Goal: Transaction & Acquisition: Purchase product/service

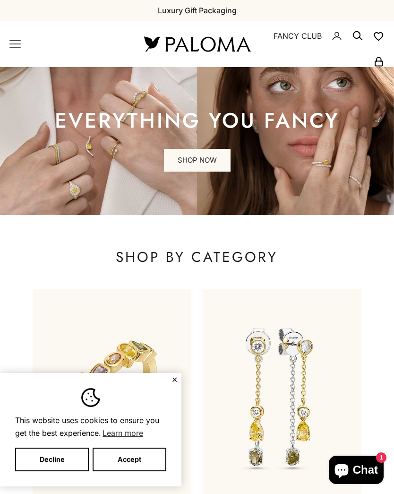
click at [172, 382] on button "✕" at bounding box center [174, 379] width 6 height 6
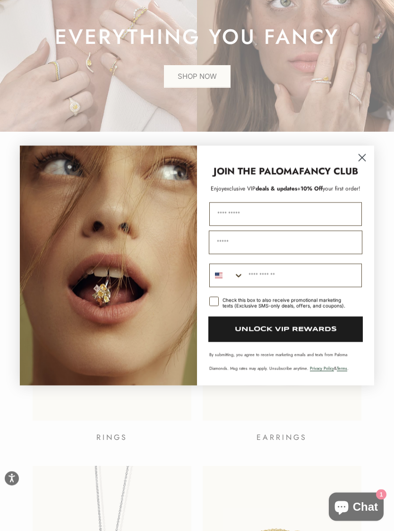
scroll to position [84, 0]
click at [360, 157] on circle "Close dialog" at bounding box center [362, 158] width 16 height 16
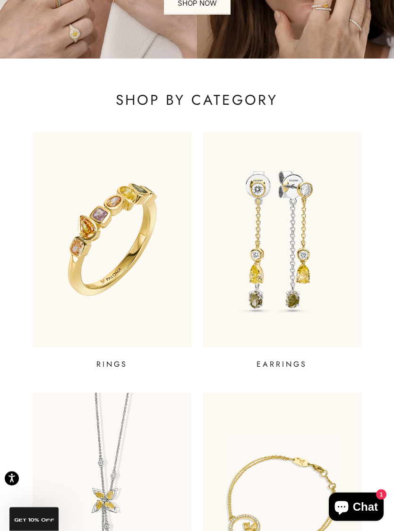
scroll to position [157, 0]
click at [84, 262] on img at bounding box center [112, 239] width 159 height 215
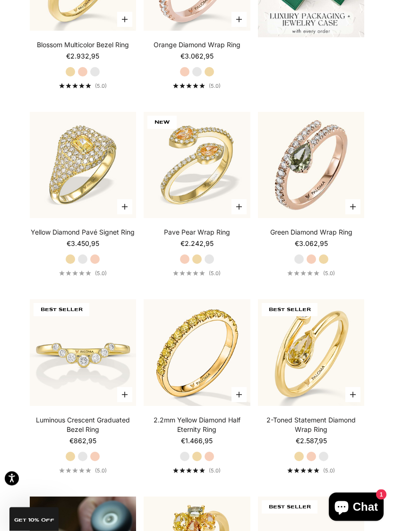
scroll to position [461, 0]
click at [315, 350] on img at bounding box center [311, 352] width 117 height 117
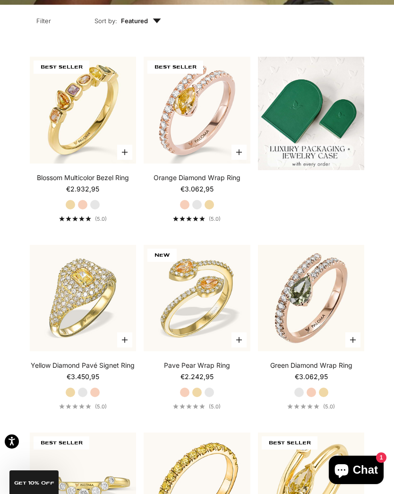
scroll to position [0, 0]
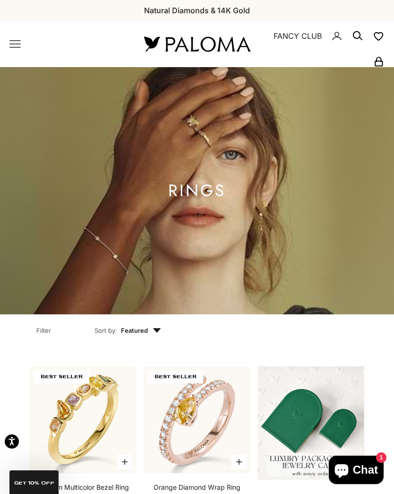
click at [10, 42] on icon "Primary navigation" at bounding box center [14, 43] width 11 height 11
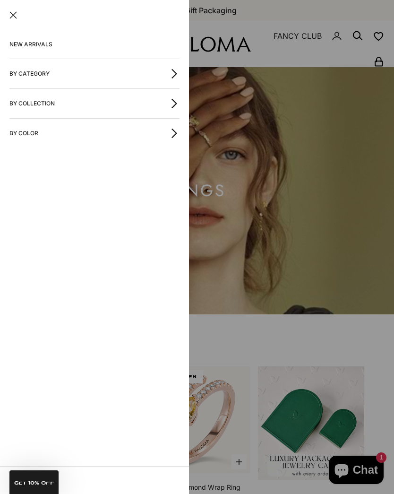
click at [223, 154] on div at bounding box center [197, 247] width 394 height 494
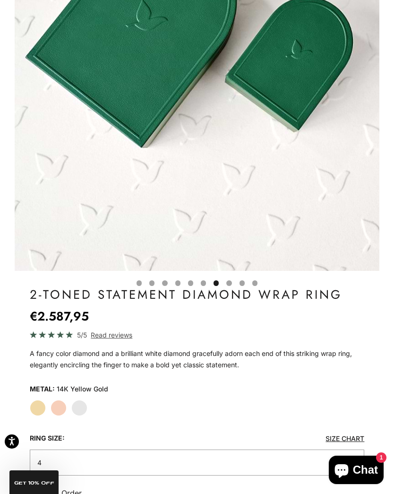
scroll to position [243, 0]
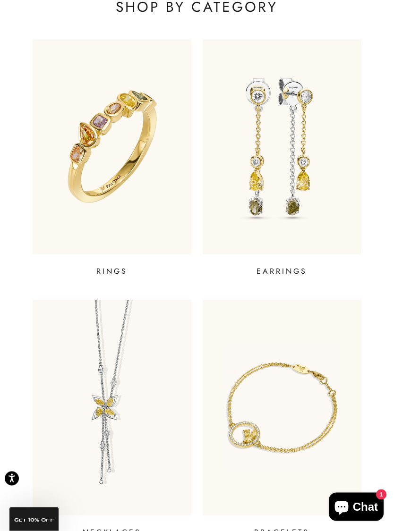
scroll to position [250, 0]
click at [289, 133] on img at bounding box center [282, 146] width 159 height 215
